Goal: Information Seeking & Learning: Learn about a topic

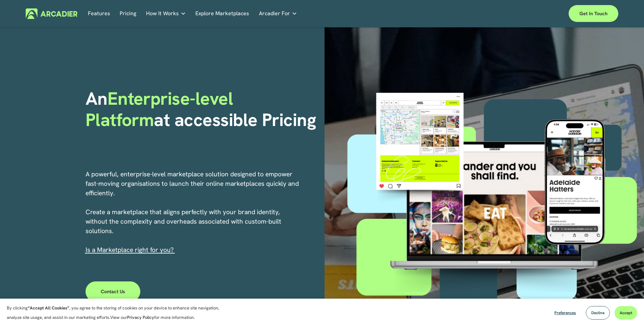
drag, startPoint x: 172, startPoint y: 184, endPoint x: 218, endPoint y: 189, distance: 46.6
click at [206, 188] on p "A powerful, enterprise-level marketplace solution designed to empower fast-movi…" at bounding box center [193, 212] width 214 height 85
click at [218, 189] on p "A powerful, enterprise-level marketplace solution designed to empower fast-movi…" at bounding box center [193, 212] width 214 height 85
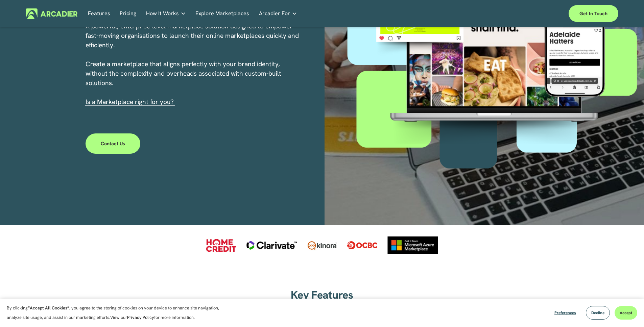
scroll to position [152, 0]
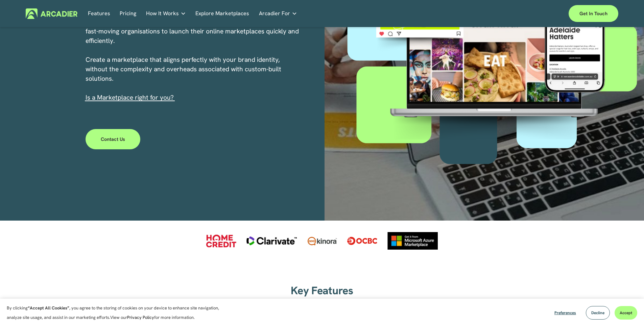
click at [261, 99] on p "A powerful, enterprise-level marketplace solution designed to empower fast-movi…" at bounding box center [193, 59] width 214 height 85
click at [257, 132] on div "An Enterprise-level Platform at accessible Pricing A powerful, enterprise-level…" at bounding box center [322, 48] width 644 height 346
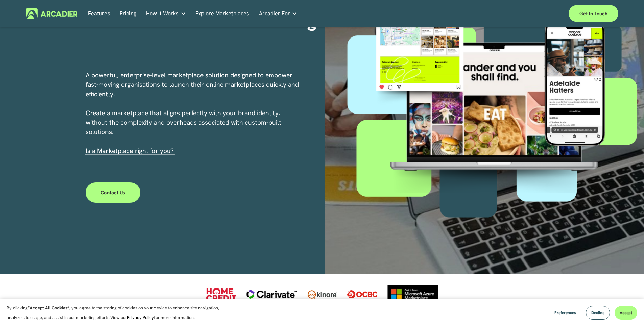
scroll to position [62, 0]
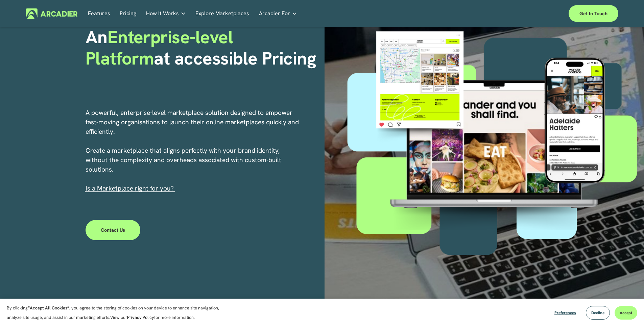
drag, startPoint x: 258, startPoint y: 117, endPoint x: 274, endPoint y: 129, distance: 21.0
click at [261, 121] on p "A powerful, enterprise-level marketplace solution designed to empower fast-movi…" at bounding box center [193, 150] width 214 height 85
click at [274, 123] on p "A powerful, enterprise-level marketplace solution designed to empower fast-movi…" at bounding box center [193, 150] width 214 height 85
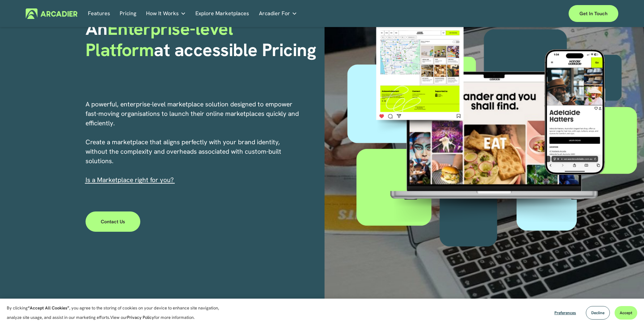
click at [174, 12] on span "How It Works" at bounding box center [162, 13] width 33 height 9
click at [0, 0] on div "Why Arcadier Intuitive marketplaces tailored to your business needs." at bounding box center [0, 0] width 0 height 0
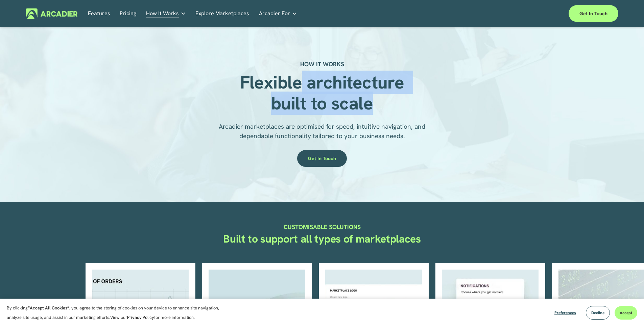
drag, startPoint x: 364, startPoint y: 93, endPoint x: 371, endPoint y: 95, distance: 7.8
click at [369, 94] on strong "Flexible architecture built to scale" at bounding box center [324, 93] width 169 height 44
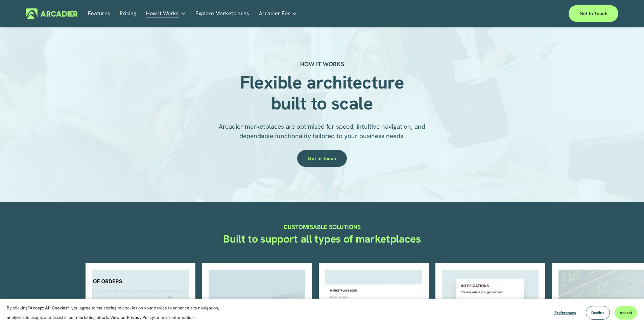
drag, startPoint x: 371, startPoint y: 95, endPoint x: 295, endPoint y: 89, distance: 76.3
click at [370, 94] on strong "Flexible architecture built to scale" at bounding box center [324, 93] width 169 height 44
drag, startPoint x: 291, startPoint y: 88, endPoint x: 352, endPoint y: 92, distance: 61.3
click at [344, 90] on strong "Flexible architecture built to scale" at bounding box center [324, 93] width 169 height 44
click at [354, 92] on strong "Flexible architecture built to scale" at bounding box center [324, 93] width 169 height 44
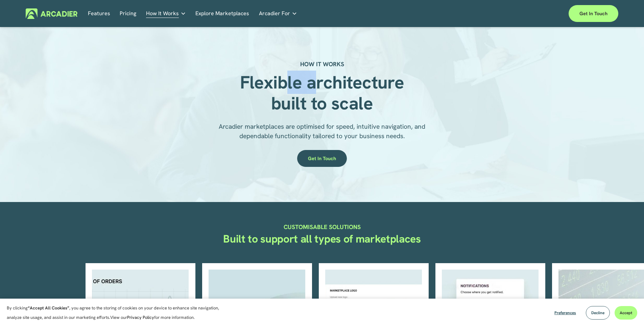
drag, startPoint x: 294, startPoint y: 89, endPoint x: 351, endPoint y: 97, distance: 56.7
click at [345, 95] on strong "Flexible architecture built to scale" at bounding box center [324, 93] width 169 height 44
click at [313, 123] on span "Arcadier marketplaces are optimised for speed, intuitive navigation, and depend…" at bounding box center [323, 131] width 208 height 18
drag, startPoint x: 386, startPoint y: 128, endPoint x: 398, endPoint y: 129, distance: 11.5
click at [394, 129] on span "Arcadier marketplaces are optimised for speed, intuitive navigation, and depend…" at bounding box center [323, 131] width 208 height 18
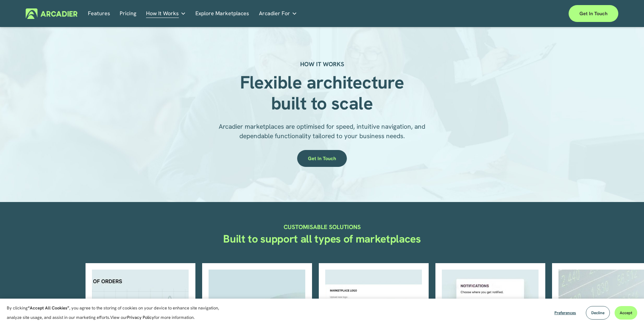
click at [398, 129] on span "Arcadier marketplaces are optimised for speed, intuitive navigation, and depend…" at bounding box center [323, 131] width 208 height 18
drag, startPoint x: 336, startPoint y: 125, endPoint x: 392, endPoint y: 125, distance: 55.8
click at [369, 124] on span "Arcadier marketplaces are optimised for speed, intuitive navigation, and depend…" at bounding box center [323, 131] width 208 height 18
click at [392, 125] on span "Arcadier marketplaces are optimised for speed, intuitive navigation, and depend…" at bounding box center [323, 131] width 208 height 18
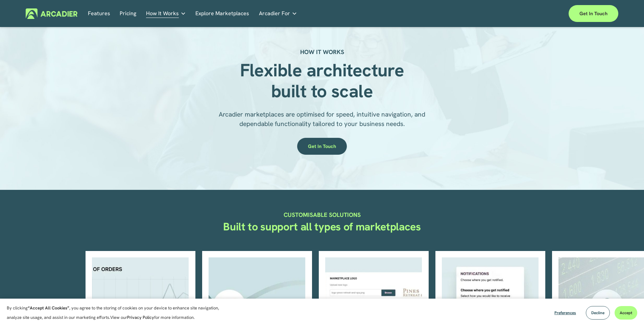
click at [392, 124] on span "Arcadier marketplaces are optimised for speed, intuitive navigation, and depend…" at bounding box center [323, 119] width 208 height 18
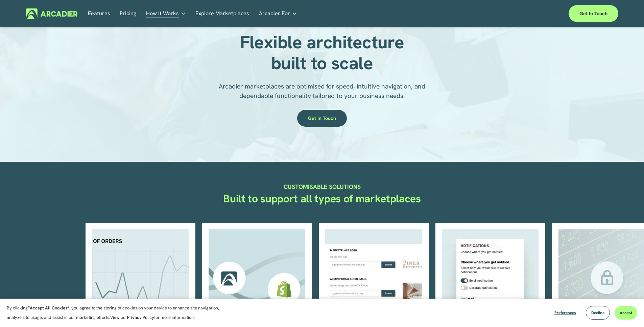
drag, startPoint x: 329, startPoint y: 197, endPoint x: 403, endPoint y: 202, distance: 74.2
click at [384, 201] on div "CUSTOMISABLE SOLUTIONS Built to support all types of marketplaces" at bounding box center [322, 187] width 644 height 51
click at [393, 203] on strong "Built to support all types of marketplaces" at bounding box center [322, 199] width 198 height 14
drag, startPoint x: 342, startPoint y: 199, endPoint x: 366, endPoint y: 200, distance: 23.3
click at [362, 200] on div "CUSTOMISABLE SOLUTIONS" at bounding box center [322, 192] width 110 height 20
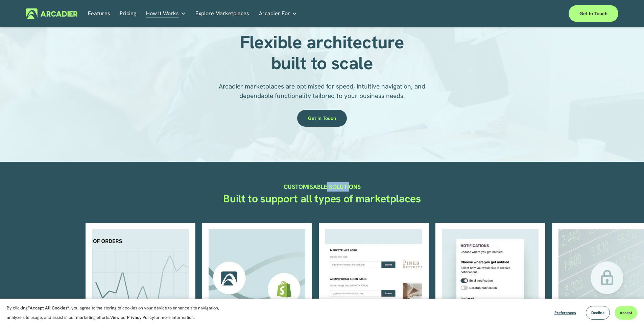
drag, startPoint x: 330, startPoint y: 187, endPoint x: 380, endPoint y: 196, distance: 50.3
click at [378, 196] on div "CUSTOMISABLE SOLUTIONS Built to support all types of marketplaces" at bounding box center [322, 187] width 644 height 51
click at [376, 200] on div "CUSTOMISABLE SOLUTIONS" at bounding box center [322, 192] width 110 height 20
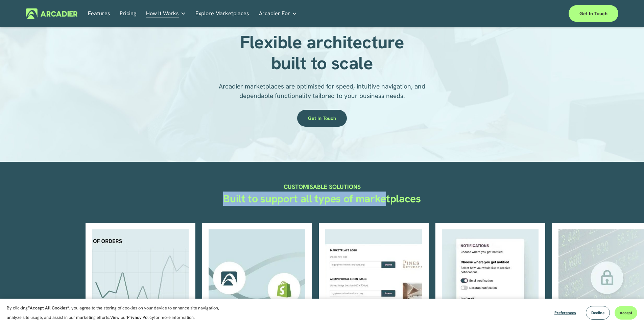
drag, startPoint x: 358, startPoint y: 201, endPoint x: 396, endPoint y: 203, distance: 37.9
click at [391, 203] on div "CUSTOMISABLE SOLUTIONS Built to support all types of marketplaces" at bounding box center [322, 187] width 644 height 51
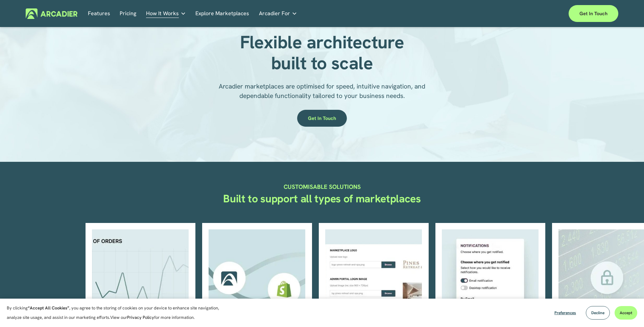
drag, startPoint x: 396, startPoint y: 203, endPoint x: 389, endPoint y: 203, distance: 7.4
click at [396, 203] on strong "Built to support all types of marketplaces" at bounding box center [322, 199] width 198 height 14
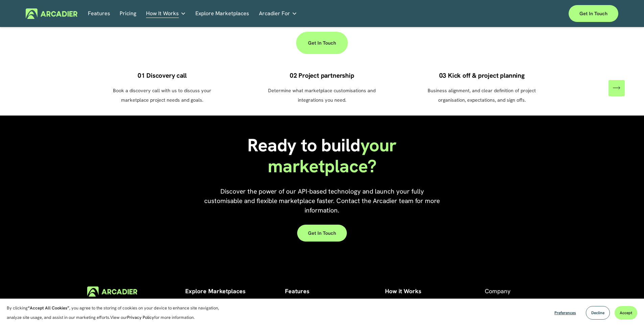
scroll to position [546, 0]
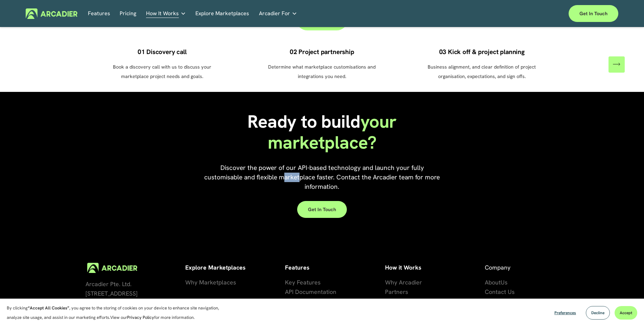
drag, startPoint x: 295, startPoint y: 170, endPoint x: 383, endPoint y: 181, distance: 89.3
click at [326, 173] on span "Discover the power of our API-based technology and launch your fully customisab…" at bounding box center [322, 177] width 237 height 27
click at [383, 181] on p "Discover the power of our API-based technology and launch your fully customisab…" at bounding box center [322, 177] width 237 height 28
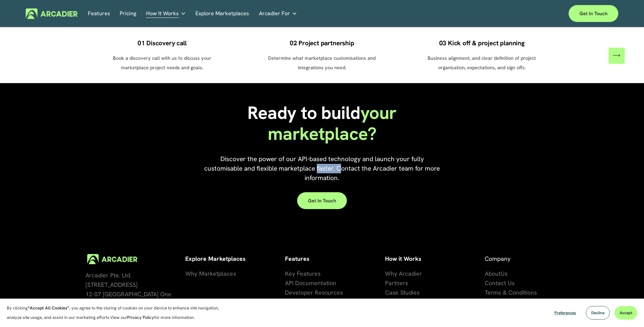
drag, startPoint x: 325, startPoint y: 157, endPoint x: 350, endPoint y: 162, distance: 25.4
click at [349, 162] on span "Discover the power of our API-based technology and launch your fully customisab…" at bounding box center [322, 168] width 237 height 27
click at [350, 162] on span "Discover the power of our API-based technology and launch your fully customisab…" at bounding box center [322, 168] width 237 height 27
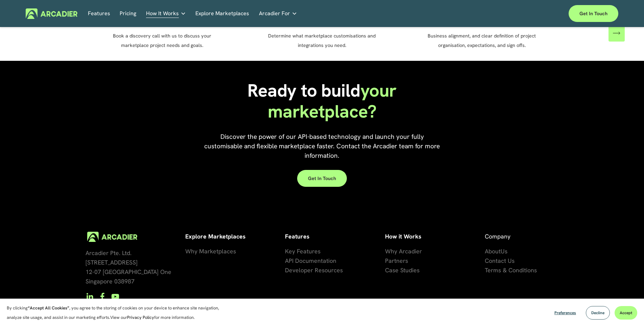
scroll to position [595, 0]
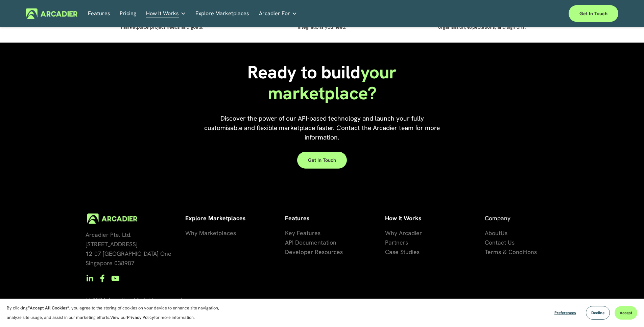
click at [249, 256] on div "Arcadier Pte. Ltd. 7 Temasek Boulevard 12-07 Suntec Tower One Singapore 038987 …" at bounding box center [322, 275] width 644 height 122
click at [244, 253] on div "Arcadier Pte. Ltd. 7 Temasek Boulevard 12-07 Suntec Tower One Singapore 038987 …" at bounding box center [322, 275] width 644 height 122
click at [596, 262] on div "Arcadier Pte. Ltd. 7 Temasek Boulevard 12-07 Suntec Tower One Singapore 038987 …" at bounding box center [322, 275] width 644 height 122
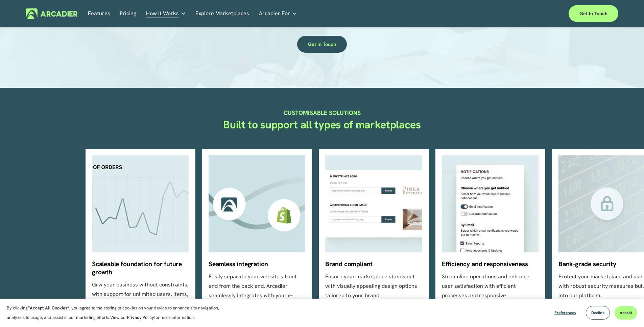
scroll to position [0, 0]
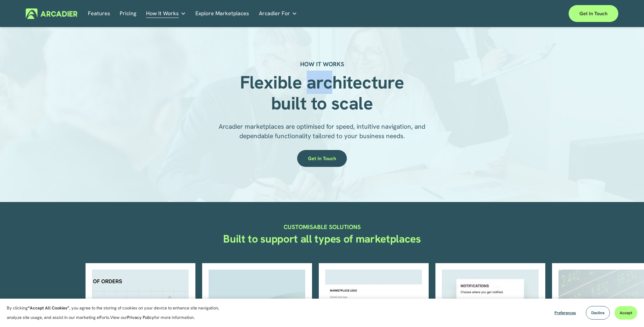
drag, startPoint x: 311, startPoint y: 86, endPoint x: 355, endPoint y: 97, distance: 45.2
click at [345, 92] on strong "Flexible architecture built to scale" at bounding box center [324, 93] width 169 height 44
click at [355, 97] on strong "Flexible architecture built to scale" at bounding box center [324, 93] width 169 height 44
click at [104, 13] on link "Features" at bounding box center [99, 13] width 22 height 10
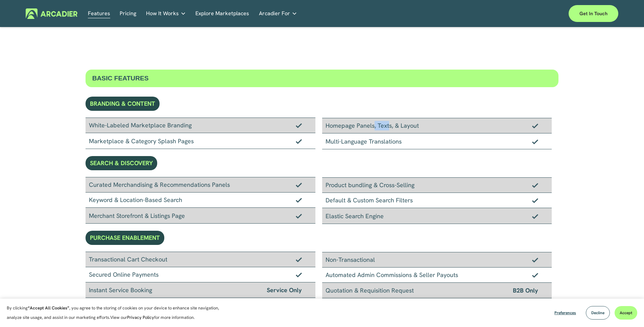
click at [398, 129] on div "Homepage Panels, Texts, & Layout" at bounding box center [437, 126] width 230 height 16
drag, startPoint x: 410, startPoint y: 130, endPoint x: 347, endPoint y: 137, distance: 63.2
click at [409, 130] on div "Homepage Panels, Texts, & Layout" at bounding box center [437, 126] width 230 height 16
drag, startPoint x: 333, startPoint y: 139, endPoint x: 358, endPoint y: 141, distance: 24.4
click at [356, 141] on div "Multi-Language Translations" at bounding box center [437, 142] width 230 height 16
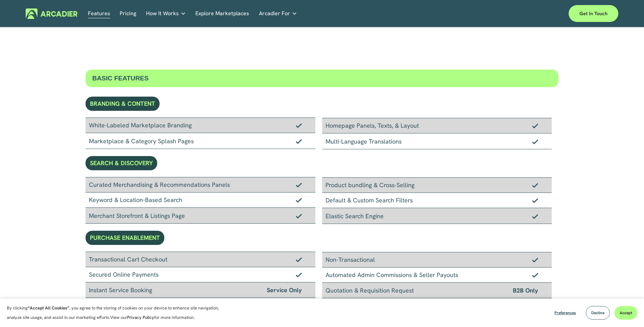
click at [358, 141] on div "Multi-Language Translations" at bounding box center [437, 142] width 230 height 16
drag, startPoint x: 355, startPoint y: 142, endPoint x: 394, endPoint y: 143, distance: 39.2
click at [385, 142] on div "Multi-Language Translations" at bounding box center [437, 142] width 230 height 16
drag, startPoint x: 394, startPoint y: 143, endPoint x: 375, endPoint y: 144, distance: 19.3
click at [393, 143] on div "Multi-Language Translations" at bounding box center [437, 142] width 230 height 16
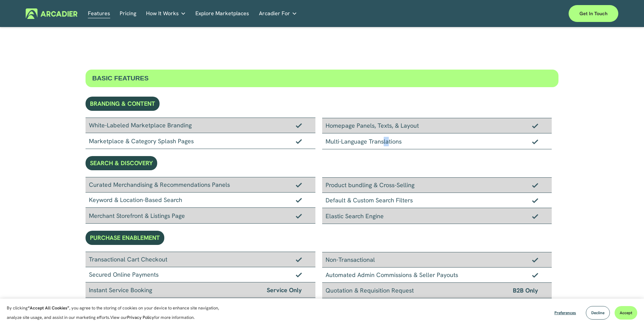
drag, startPoint x: 369, startPoint y: 142, endPoint x: 394, endPoint y: 141, distance: 24.7
click at [386, 142] on div "Multi-Language Translations" at bounding box center [437, 142] width 230 height 16
click at [394, 141] on div "Multi-Language Translations" at bounding box center [437, 142] width 230 height 16
drag, startPoint x: 105, startPoint y: 139, endPoint x: 161, endPoint y: 143, distance: 56.2
click at [159, 143] on div "Marketplace & Category Splash Pages" at bounding box center [201, 141] width 230 height 16
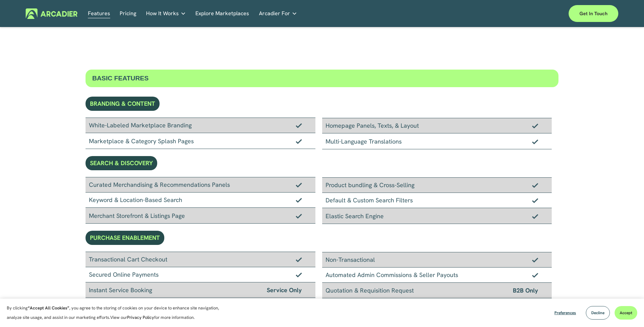
drag, startPoint x: 161, startPoint y: 143, endPoint x: 144, endPoint y: 181, distance: 41.6
click at [160, 144] on div "Marketplace & Category Splash Pages" at bounding box center [201, 141] width 230 height 16
drag, startPoint x: 146, startPoint y: 186, endPoint x: 172, endPoint y: 190, distance: 26.2
click at [167, 189] on div "Curated Merchandising & Recommendations Panels" at bounding box center [201, 185] width 230 height 16
drag, startPoint x: 172, startPoint y: 190, endPoint x: 167, endPoint y: 190, distance: 4.4
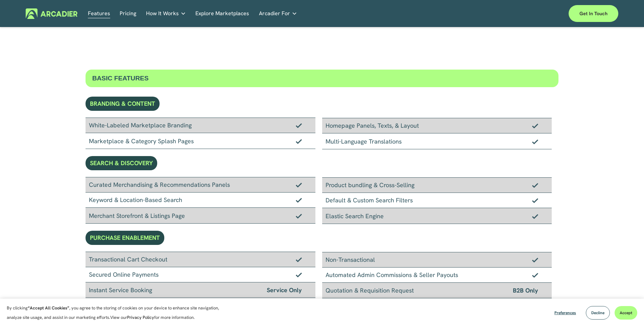
click at [171, 190] on div "Curated Merchandising & Recommendations Panels" at bounding box center [201, 185] width 230 height 16
drag, startPoint x: 206, startPoint y: 189, endPoint x: 299, endPoint y: 192, distance: 93.0
click at [206, 189] on div "Curated Merchandising & Recommendations Panels" at bounding box center [201, 185] width 230 height 16
drag, startPoint x: 354, startPoint y: 193, endPoint x: 393, endPoint y: 196, distance: 39.6
click at [383, 196] on div "Default & Custom Search Filters" at bounding box center [437, 200] width 230 height 15
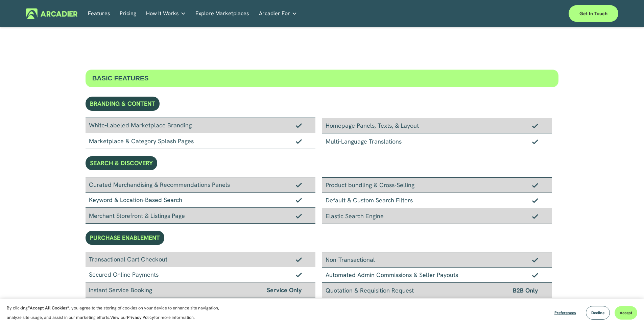
drag, startPoint x: 393, startPoint y: 196, endPoint x: 365, endPoint y: 187, distance: 29.4
click at [390, 195] on div "Default & Custom Search Filters" at bounding box center [437, 200] width 230 height 15
drag, startPoint x: 366, startPoint y: 187, endPoint x: 392, endPoint y: 188, distance: 26.8
click at [387, 188] on div "Product bundling & Cross-Selling" at bounding box center [437, 185] width 230 height 16
drag, startPoint x: 395, startPoint y: 189, endPoint x: 384, endPoint y: 191, distance: 11.0
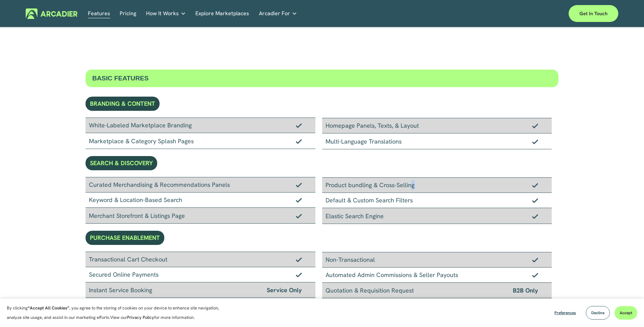
click at [394, 189] on div "Product bundling & Cross-Selling" at bounding box center [437, 185] width 230 height 16
drag, startPoint x: 380, startPoint y: 200, endPoint x: 386, endPoint y: 200, distance: 5.7
click at [386, 200] on div "Default & Custom Search Filters" at bounding box center [437, 200] width 230 height 15
click at [392, 199] on div "Default & Custom Search Filters" at bounding box center [437, 200] width 230 height 15
drag, startPoint x: 347, startPoint y: 183, endPoint x: 404, endPoint y: 192, distance: 57.2
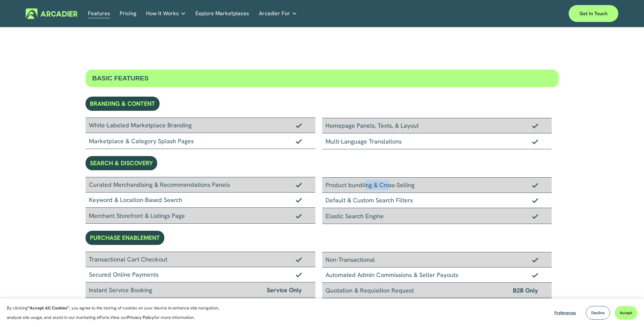
click at [393, 190] on div "Product bundling & Cross-Selling" at bounding box center [437, 185] width 230 height 16
click at [403, 192] on div "Product bundling & Cross-Selling" at bounding box center [437, 185] width 230 height 16
drag, startPoint x: 351, startPoint y: 182, endPoint x: 377, endPoint y: 185, distance: 26.6
click at [375, 185] on div "Product bundling & Cross-Selling" at bounding box center [437, 185] width 230 height 16
drag, startPoint x: 377, startPoint y: 185, endPoint x: 348, endPoint y: 182, distance: 29.6
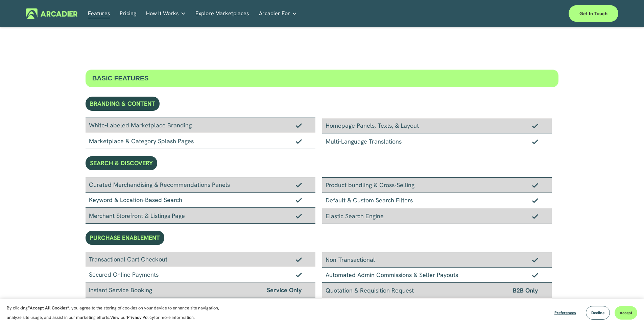
click at [376, 185] on div "Product bundling & Cross-Selling" at bounding box center [437, 185] width 230 height 16
drag, startPoint x: 358, startPoint y: 182, endPoint x: 376, endPoint y: 183, distance: 18.3
click at [370, 182] on div "Product bundling & Cross-Selling" at bounding box center [437, 185] width 230 height 16
drag, startPoint x: 379, startPoint y: 183, endPoint x: 376, endPoint y: 182, distance: 3.5
click at [379, 183] on div "Product bundling & Cross-Selling" at bounding box center [437, 185] width 230 height 16
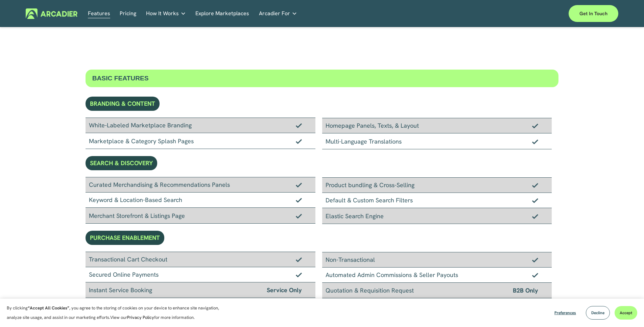
drag, startPoint x: 375, startPoint y: 182, endPoint x: 402, endPoint y: 186, distance: 28.0
click at [400, 186] on div "Product bundling & Cross-Selling" at bounding box center [437, 185] width 230 height 16
drag, startPoint x: 402, startPoint y: 186, endPoint x: 386, endPoint y: 186, distance: 16.6
click at [402, 187] on div "Product bundling & Cross-Selling" at bounding box center [437, 185] width 230 height 16
drag, startPoint x: 382, startPoint y: 185, endPoint x: 401, endPoint y: 189, distance: 19.3
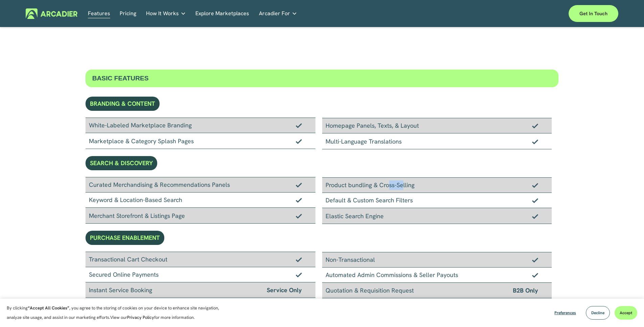
click at [396, 188] on div "Product bundling & Cross-Selling" at bounding box center [437, 185] width 230 height 16
drag, startPoint x: 401, startPoint y: 189, endPoint x: 396, endPoint y: 192, distance: 5.5
click at [399, 191] on div "Product bundling & Cross-Selling" at bounding box center [437, 185] width 230 height 16
click at [365, 197] on div "Default & Custom Search Filters" at bounding box center [437, 200] width 230 height 15
click at [366, 197] on div "Default & Custom Search Filters" at bounding box center [437, 200] width 230 height 15
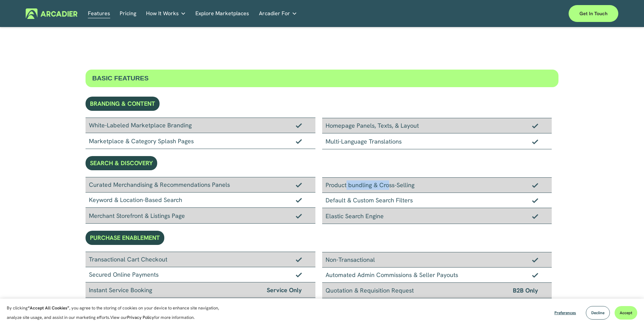
drag, startPoint x: 359, startPoint y: 185, endPoint x: 391, endPoint y: 203, distance: 36.9
click at [390, 202] on div "Product bundling & Cross-Selling Default & Custom Search Filters Elastic Search…" at bounding box center [440, 200] width 237 height 47
drag, startPoint x: 391, startPoint y: 203, endPoint x: 370, endPoint y: 192, distance: 23.9
click at [391, 203] on div "Default & Custom Search Filters" at bounding box center [437, 200] width 230 height 15
drag, startPoint x: 390, startPoint y: 200, endPoint x: 421, endPoint y: 213, distance: 33.0
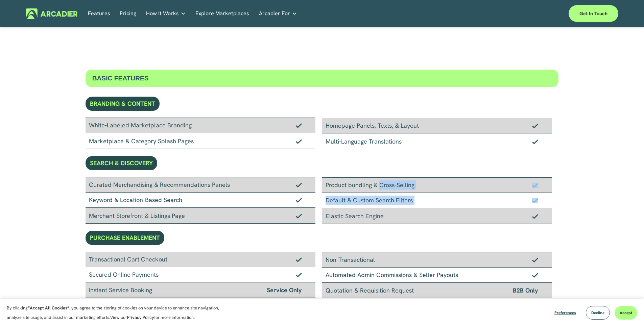
click at [421, 213] on div "Product bundling & Cross-Selling Default & Custom Search Filters Elastic Search…" at bounding box center [440, 200] width 237 height 47
click at [421, 213] on div "Elastic Search Engine" at bounding box center [437, 216] width 230 height 16
drag, startPoint x: 371, startPoint y: 192, endPoint x: 387, endPoint y: 205, distance: 20.6
click at [386, 205] on div "Product bundling & Cross-Selling Default & Custom Search Filters Elastic Search…" at bounding box center [440, 200] width 237 height 47
drag, startPoint x: 387, startPoint y: 205, endPoint x: 362, endPoint y: 210, distance: 25.1
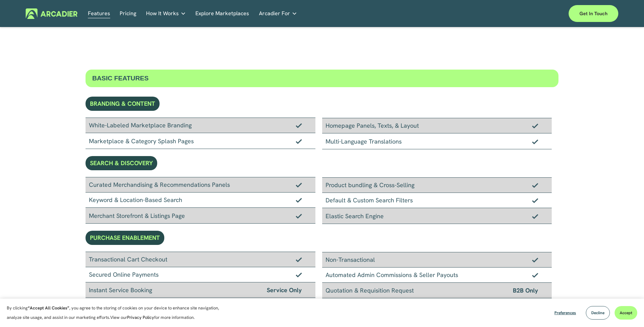
click at [386, 206] on div "Default & Custom Search Filters" at bounding box center [437, 200] width 230 height 15
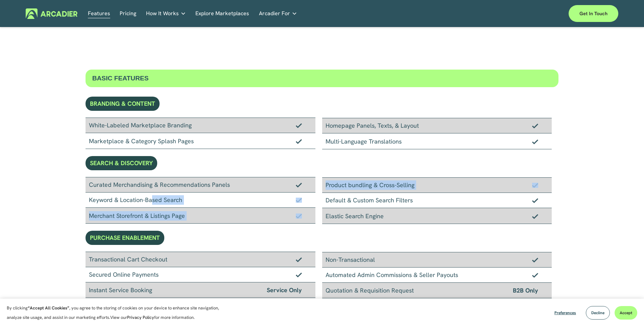
drag, startPoint x: 138, startPoint y: 200, endPoint x: 333, endPoint y: 201, distance: 195.4
click at [324, 201] on div "Curated Merchandising & Recommendations Panels Keyword & Location-Based Search …" at bounding box center [322, 200] width 473 height 47
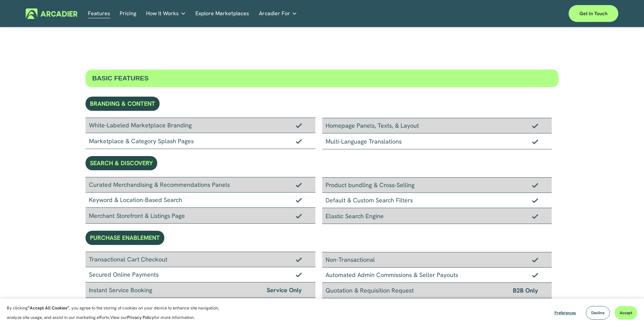
click at [339, 201] on div "Default & Custom Search Filters" at bounding box center [437, 200] width 230 height 15
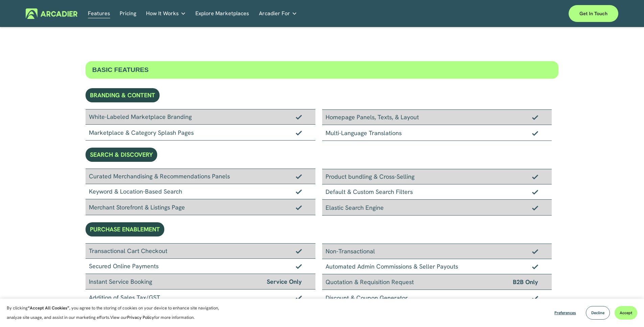
click at [331, 254] on div "Transactional Cart Checkout Secured Online Payments Instant Service Booking Ser…" at bounding box center [322, 274] width 473 height 63
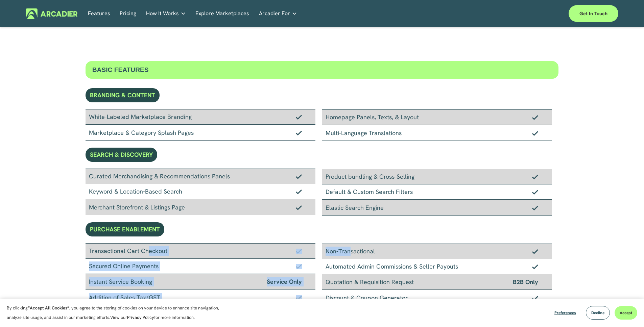
click at [67, 17] on img at bounding box center [52, 13] width 52 height 10
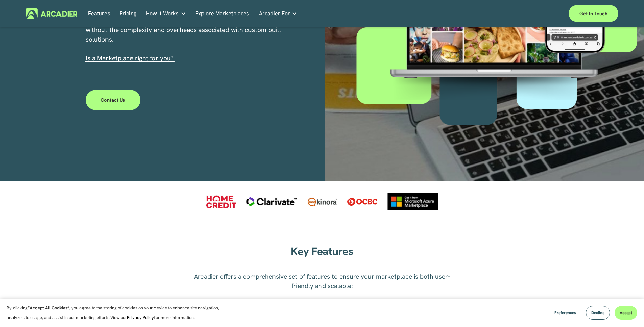
scroll to position [355, 0]
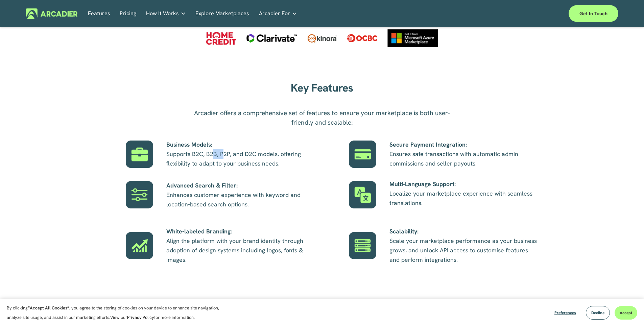
drag, startPoint x: 214, startPoint y: 154, endPoint x: 225, endPoint y: 155, distance: 11.9
click at [225, 155] on p "Business Models: Supports B2C, B2B, P2P, and D2C models, offering flexibility t…" at bounding box center [240, 154] width 149 height 28
drag, startPoint x: 229, startPoint y: 155, endPoint x: 223, endPoint y: 156, distance: 6.1
click at [229, 155] on p "Business Models: Supports B2C, B2B, P2P, and D2C models, offering flexibility t…" at bounding box center [240, 154] width 149 height 28
drag, startPoint x: 227, startPoint y: 154, endPoint x: 250, endPoint y: 155, distance: 23.0
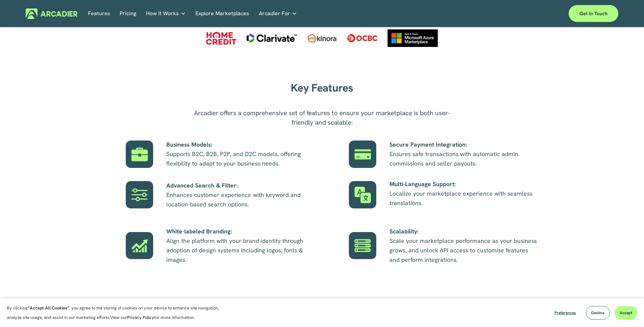
click at [232, 154] on p "Business Models: Supports B2C, B2B, P2P, and D2C models, offering flexibility t…" at bounding box center [240, 154] width 149 height 28
drag, startPoint x: 251, startPoint y: 155, endPoint x: 241, endPoint y: 157, distance: 10.0
click at [251, 155] on p "Business Models: Supports B2C, B2B, P2P, and D2C models, offering flexibility t…" at bounding box center [240, 154] width 149 height 28
drag, startPoint x: 238, startPoint y: 155, endPoint x: 273, endPoint y: 153, distance: 35.5
click at [271, 154] on p "Business Models: Supports B2C, B2B, P2P, and D2C models, offering flexibility t…" at bounding box center [240, 154] width 149 height 28
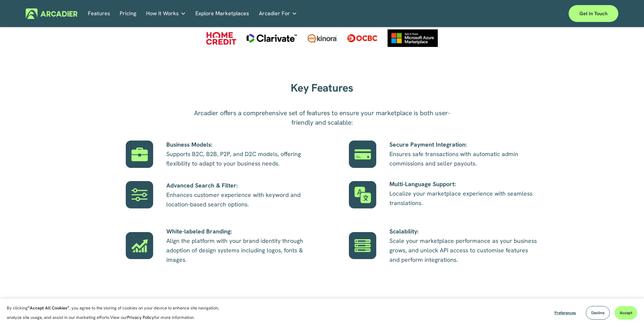
click at [273, 153] on p "Business Models: Supports B2C, B2B, P2P, and D2C models, offering flexibility t…" at bounding box center [240, 154] width 149 height 28
drag, startPoint x: 247, startPoint y: 163, endPoint x: 250, endPoint y: 164, distance: 3.8
click at [248, 163] on p "Business Models: Supports B2C, B2B, P2P, and D2C models, offering flexibility t…" at bounding box center [240, 154] width 149 height 28
click at [250, 164] on p "Business Models: Supports B2C, B2B, P2P, and D2C models, offering flexibility t…" at bounding box center [240, 154] width 149 height 28
drag, startPoint x: 237, startPoint y: 157, endPoint x: 263, endPoint y: 161, distance: 26.6
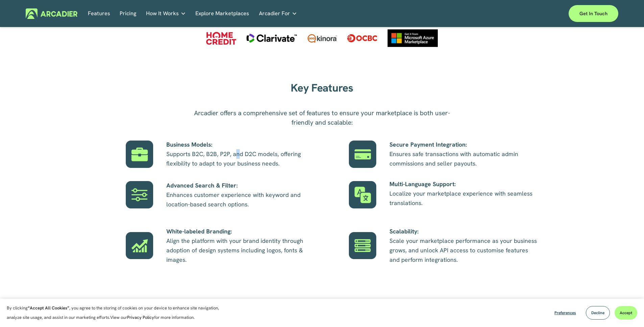
click at [258, 160] on p "Business Models: Supports B2C, B2B, P2P, and D2C models, offering flexibility t…" at bounding box center [240, 154] width 149 height 28
drag, startPoint x: 263, startPoint y: 161, endPoint x: 270, endPoint y: 155, distance: 9.4
click at [264, 160] on p "Business Models: Supports B2C, B2B, P2P, and D2C models, offering flexibility t…" at bounding box center [240, 154] width 149 height 28
drag, startPoint x: 340, startPoint y: 113, endPoint x: 381, endPoint y: 118, distance: 40.9
click at [376, 117] on p "Arcadier offers a comprehensive set of features to ensure your marketplace is b…" at bounding box center [322, 118] width 270 height 19
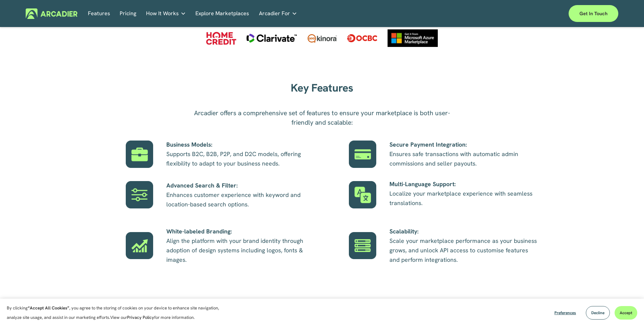
drag, startPoint x: 383, startPoint y: 119, endPoint x: 335, endPoint y: 161, distance: 63.7
click at [383, 119] on p "Arcadier offers a comprehensive set of features to ensure your marketplace is b…" at bounding box center [322, 118] width 270 height 19
drag, startPoint x: 434, startPoint y: 153, endPoint x: 481, endPoint y: 154, distance: 47.3
click at [470, 155] on p "Secure Payment Integration: Ensures safe transactions with automatic admin comm…" at bounding box center [463, 154] width 149 height 28
drag, startPoint x: 481, startPoint y: 154, endPoint x: 447, endPoint y: 161, distance: 34.7
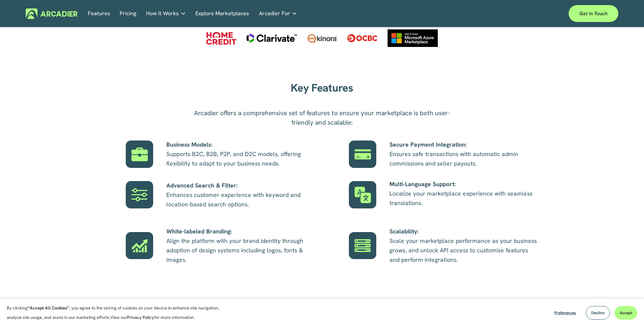
click at [481, 155] on p "Secure Payment Integration: Ensures safe transactions with automatic admin comm…" at bounding box center [463, 154] width 149 height 28
drag, startPoint x: 425, startPoint y: 164, endPoint x: 457, endPoint y: 181, distance: 35.7
click at [475, 167] on p "Secure Payment Integration: Ensures safe transactions with automatic admin comm…" at bounding box center [463, 154] width 149 height 28
drag, startPoint x: 446, startPoint y: 193, endPoint x: 477, endPoint y: 191, distance: 30.5
click at [470, 191] on p "Multi-Language Support: Localize your marketplace experience with seamless tran…" at bounding box center [463, 193] width 149 height 28
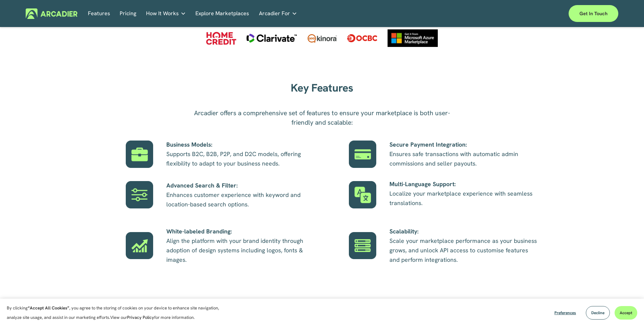
drag, startPoint x: 477, startPoint y: 191, endPoint x: 434, endPoint y: 161, distance: 52.8
click at [476, 191] on p "Multi-Language Support: Localize your marketplace experience with seamless tran…" at bounding box center [463, 193] width 149 height 28
drag, startPoint x: 434, startPoint y: 158, endPoint x: 457, endPoint y: 168, distance: 25.1
click at [451, 165] on p "Secure Payment Integration: Ensures safe transactions with automatic admin comm…" at bounding box center [463, 154] width 149 height 28
drag, startPoint x: 456, startPoint y: 171, endPoint x: 453, endPoint y: 175, distance: 5.0
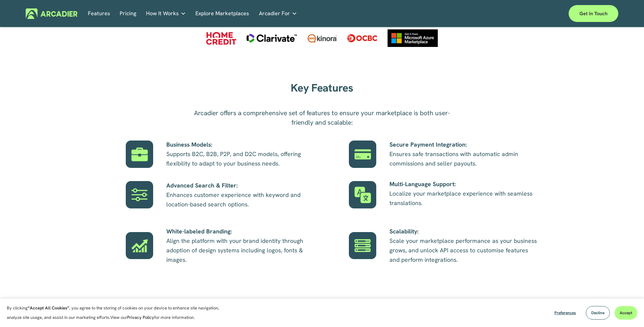
click at [455, 173] on div "Key Features Arcadier offers a comprehensive set of features to ensure your mar…" at bounding box center [322, 179] width 644 height 203
drag, startPoint x: 452, startPoint y: 193, endPoint x: 467, endPoint y: 194, distance: 15.2
click at [467, 194] on p "Multi-Language Support: Localize your marketplace experience with seamless tran…" at bounding box center [463, 193] width 149 height 28
click at [479, 195] on p "Multi-Language Support: Localize your marketplace experience with seamless tran…" at bounding box center [463, 193] width 149 height 28
click at [474, 233] on div "Scalability: Scale your marketplace performance as your business grows, and unl…" at bounding box center [463, 245] width 149 height 51
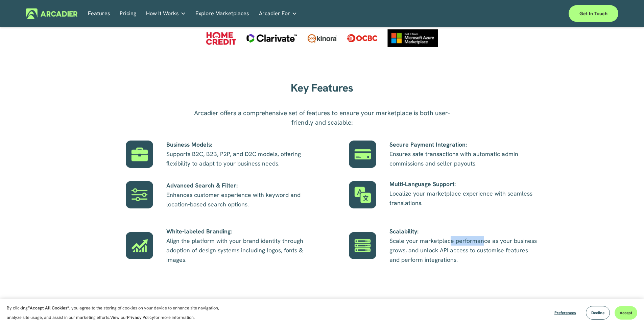
drag, startPoint x: 457, startPoint y: 241, endPoint x: 490, endPoint y: 243, distance: 32.9
click at [483, 243] on p "Scalability: Scale your marketplace performance as your business grows, and unl…" at bounding box center [463, 246] width 149 height 38
drag, startPoint x: 490, startPoint y: 243, endPoint x: 449, endPoint y: 242, distance: 40.9
click at [487, 244] on p "Scalability: Scale your marketplace performance as your business grows, and unl…" at bounding box center [463, 246] width 149 height 38
drag, startPoint x: 478, startPoint y: 242, endPoint x: 498, endPoint y: 244, distance: 20.0
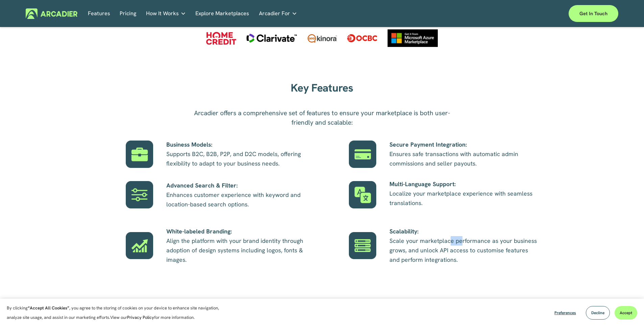
click at [486, 243] on p "Scalability: Scale your marketplace performance as your business grows, and unl…" at bounding box center [463, 246] width 149 height 38
drag, startPoint x: 498, startPoint y: 244, endPoint x: 450, endPoint y: 248, distance: 48.1
click at [496, 245] on p "Scalability: Scale your marketplace performance as your business grows, and unl…" at bounding box center [463, 246] width 149 height 38
drag, startPoint x: 444, startPoint y: 248, endPoint x: 500, endPoint y: 249, distance: 56.1
click at [492, 248] on p "Scalability: Scale your marketplace performance as your business grows, and unl…" at bounding box center [463, 246] width 149 height 38
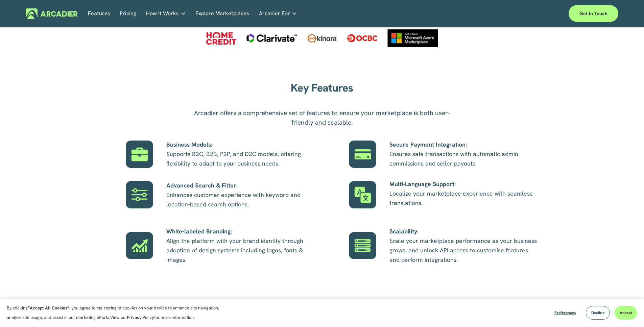
click at [500, 249] on p "Scalability: Scale your marketplace performance as your business grows, and unl…" at bounding box center [463, 246] width 149 height 38
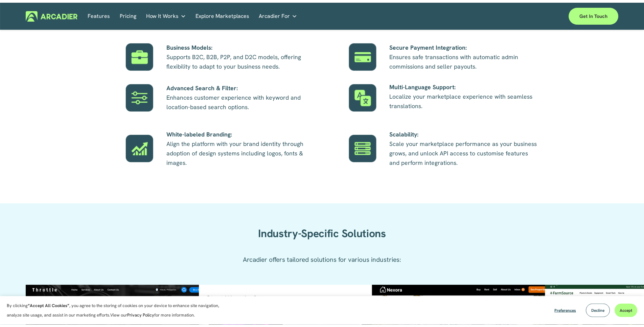
scroll to position [455, 0]
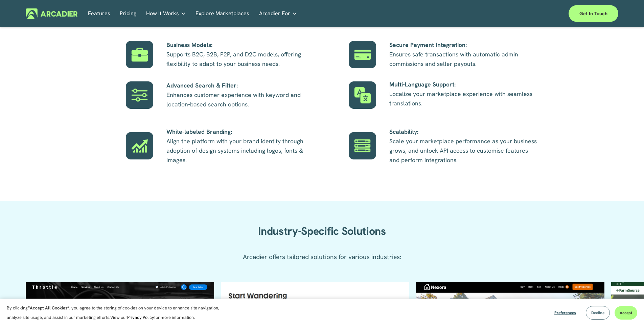
click at [595, 313] on span "Decline" at bounding box center [597, 312] width 13 height 5
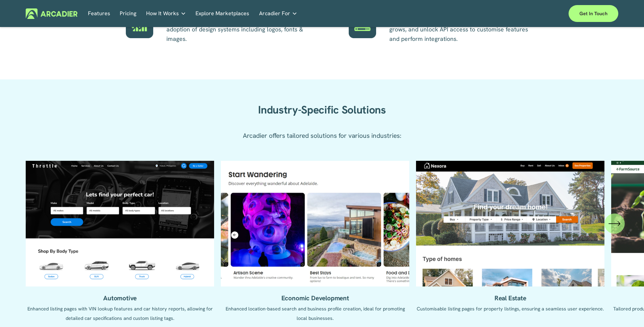
scroll to position [614, 0]
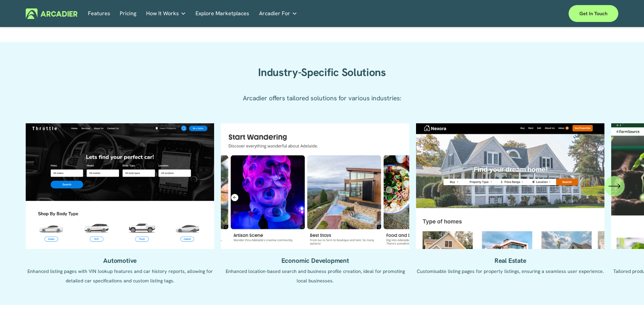
click at [612, 191] on icon "\a \a \a Next\a \a" at bounding box center [614, 186] width 12 height 12
click at [549, 89] on div "Industry-Specific Solutions Arcadier offers tailored solutions for various indu…" at bounding box center [322, 77] width 644 height 71
click at [619, 186] on icon "\a \a \a Next\a \a" at bounding box center [619, 186] width 2 height 4
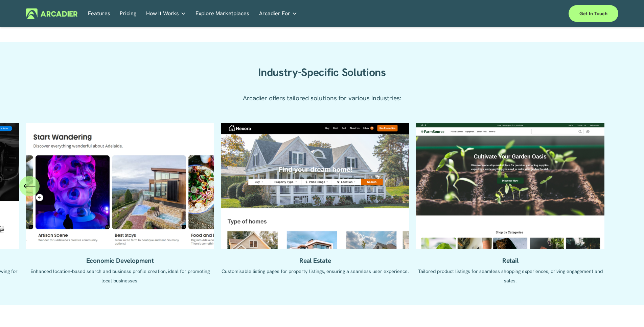
click at [614, 186] on ul "Automotive Enhanced listing pages with VIN lookup features and car history repo…" at bounding box center [322, 209] width 592 height 172
click at [517, 170] on ul "Automotive Enhanced listing pages with VIN lookup features and car history repo…" at bounding box center [322, 209] width 592 height 172
click at [513, 261] on ul "Automotive Enhanced listing pages with VIN lookup features and car history repo…" at bounding box center [322, 209] width 592 height 172
click at [301, 260] on ul "Automotive Enhanced listing pages with VIN lookup features and car history repo…" at bounding box center [322, 209] width 592 height 172
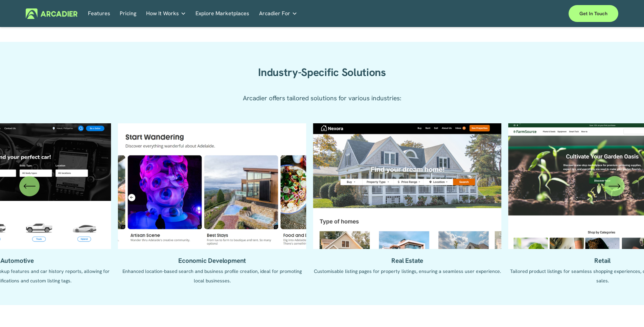
drag, startPoint x: 242, startPoint y: 238, endPoint x: 351, endPoint y: 241, distance: 109.2
click at [343, 242] on ul "Automotive Enhanced listing pages with VIN lookup features and car history repo…" at bounding box center [322, 209] width 592 height 172
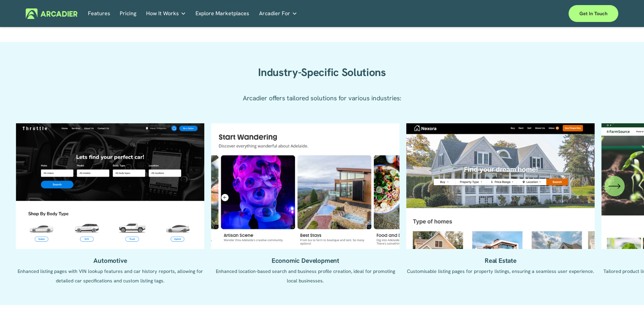
click at [299, 201] on ul "Automotive Enhanced listing pages with VIN lookup features and car history repo…" at bounding box center [322, 209] width 592 height 172
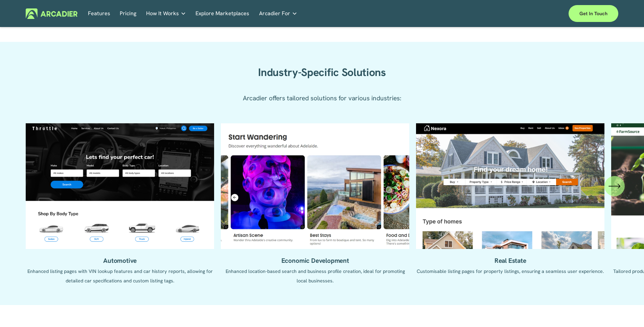
click at [161, 208] on ul "Automotive Enhanced listing pages with VIN lookup features and car history repo…" at bounding box center [322, 209] width 592 height 172
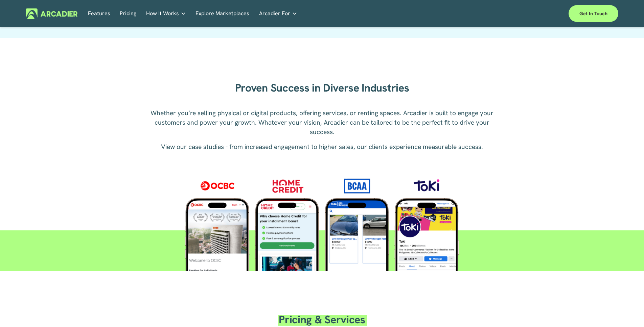
drag, startPoint x: 347, startPoint y: 107, endPoint x: 454, endPoint y: 121, distance: 107.3
click at [448, 120] on div "Proven Success in Diverse Industries Whether you’re selling physical or digital…" at bounding box center [322, 164] width 644 height 214
drag, startPoint x: 454, startPoint y: 121, endPoint x: 452, endPoint y: 129, distance: 8.7
click at [454, 121] on p "Whether you’re selling physical or digital products, offering services, or rent…" at bounding box center [322, 123] width 352 height 28
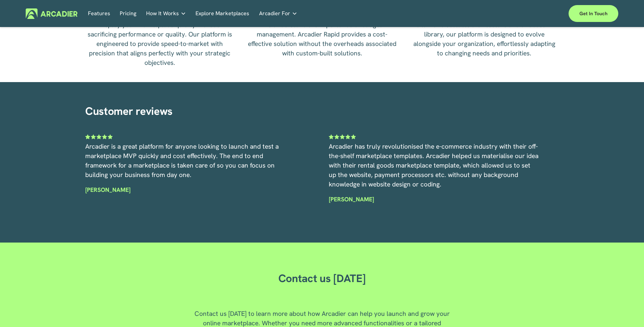
scroll to position [1392, 0]
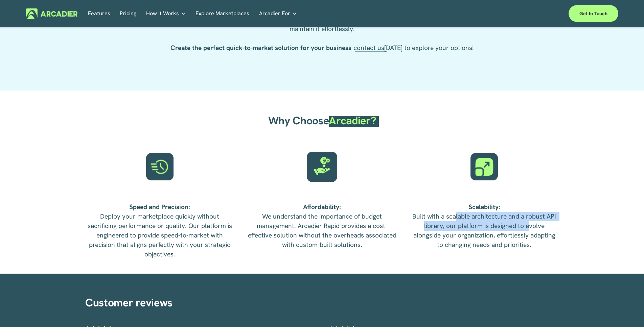
drag, startPoint x: 511, startPoint y: 225, endPoint x: 533, endPoint y: 226, distance: 21.3
click at [529, 226] on p "Scalability: Built with a scalable architecture and a robust API library, our p…" at bounding box center [483, 225] width 149 height 47
drag, startPoint x: 533, startPoint y: 226, endPoint x: 523, endPoint y: 226, distance: 9.5
click at [533, 226] on p "Scalability: Built with a scalable architecture and a robust API library, our p…" at bounding box center [483, 225] width 149 height 47
click at [504, 222] on p "Scalability: Built with a scalable architecture and a robust API library, our p…" at bounding box center [483, 225] width 149 height 47
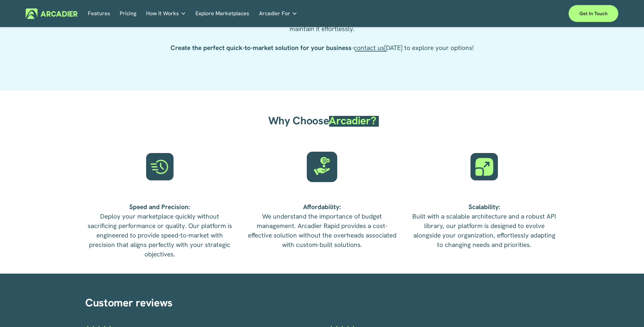
click at [532, 227] on p "Scalability: Built with a scalable architecture and a robust API library, our p…" at bounding box center [483, 225] width 149 height 47
click at [495, 170] on div at bounding box center [483, 166] width 27 height 27
click at [323, 174] on div at bounding box center [322, 167] width 30 height 30
click at [198, 162] on div "Why Choose Arcadier? Speed and Precision: Deploy your marketplace quickly witho…" at bounding box center [322, 182] width 644 height 183
click at [167, 167] on div at bounding box center [159, 166] width 27 height 27
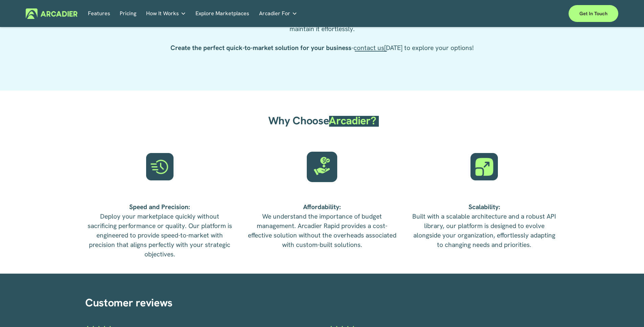
scroll to position [1551, 0]
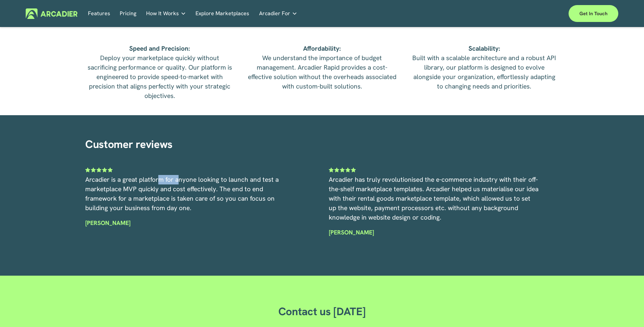
drag, startPoint x: 159, startPoint y: 179, endPoint x: 284, endPoint y: 176, distance: 125.1
click at [257, 176] on div "Customer reviews Arcadier is a great platform for anyone looking to launch and …" at bounding box center [322, 196] width 644 height 122
drag, startPoint x: 421, startPoint y: 183, endPoint x: 472, endPoint y: 185, distance: 51.1
click at [439, 183] on span "Arcadier has truly revolutionised the e-commerce industry with their off-the-sh…" at bounding box center [434, 198] width 211 height 46
click at [467, 186] on p "Arcadier has truly revolutionised the e-commerce industry with their off-the-sh…" at bounding box center [434, 198] width 210 height 47
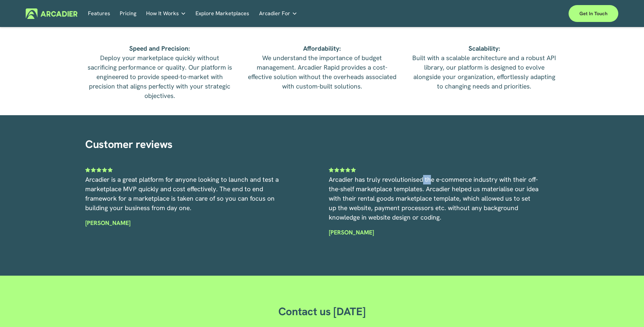
drag, startPoint x: 423, startPoint y: 183, endPoint x: 466, endPoint y: 188, distance: 43.9
click at [460, 189] on span "Arcadier has truly revolutionised the e-commerce industry with their off-the-sh…" at bounding box center [434, 198] width 211 height 46
click at [466, 188] on span "Arcadier has truly revolutionised the e-commerce industry with their off-the-sh…" at bounding box center [434, 198] width 211 height 46
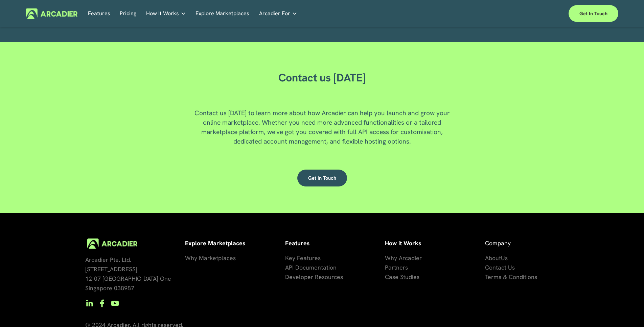
scroll to position [1789, 0]
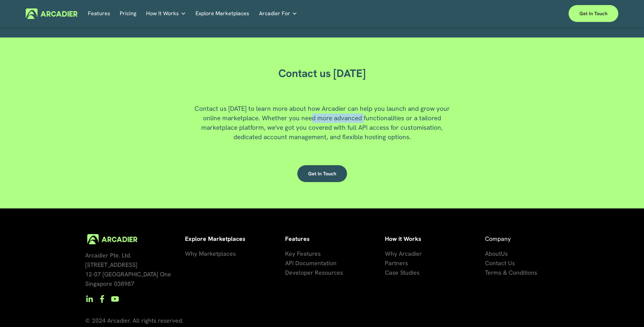
drag, startPoint x: 365, startPoint y: 124, endPoint x: 420, endPoint y: 134, distance: 55.8
click at [401, 130] on p "Contact us [DATE] to learn more about how Arcadier can help you launch and grow…" at bounding box center [322, 123] width 270 height 38
click at [420, 134] on p "Contact us [DATE] to learn more about how Arcadier can help you launch and grow…" at bounding box center [322, 123] width 270 height 38
drag, startPoint x: 404, startPoint y: 127, endPoint x: 428, endPoint y: 123, distance: 24.1
click at [423, 124] on p "Contact us [DATE] to learn more about how Arcadier can help you launch and grow…" at bounding box center [322, 123] width 270 height 38
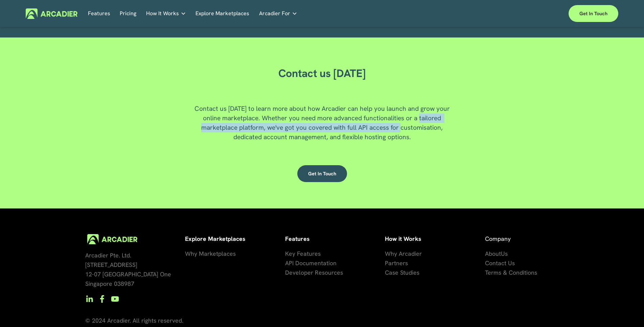
click at [428, 123] on p "Contact us [DATE] to learn more about how Arcadier can help you launch and grow…" at bounding box center [322, 123] width 270 height 38
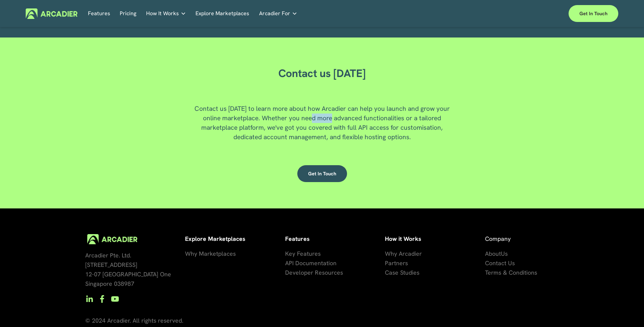
click at [339, 122] on p "Contact us [DATE] to learn more about how Arcadier can help you launch and grow…" at bounding box center [322, 123] width 270 height 38
click at [367, 122] on p "Contact us [DATE] to learn more about how Arcadier can help you launch and grow…" at bounding box center [322, 123] width 270 height 38
click at [175, 103] on div "Contact us [DATE] Contact us [DATE] to learn more about how Arcadier can help y…" at bounding box center [322, 123] width 644 height 132
click at [319, 266] on span "API Documentation" at bounding box center [310, 263] width 51 height 8
